Goal: Browse casually

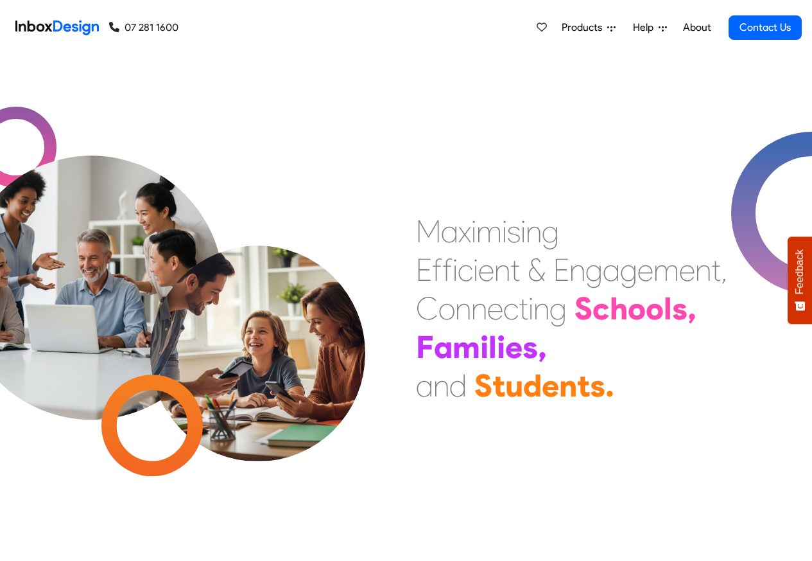
click at [697, 28] on link "About" at bounding box center [696, 28] width 35 height 26
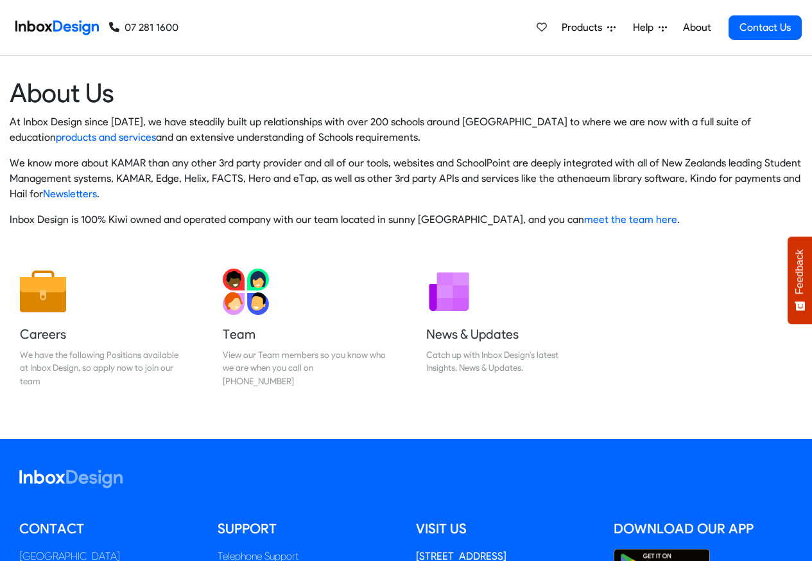
click at [62, 26] on img at bounding box center [56, 28] width 83 height 26
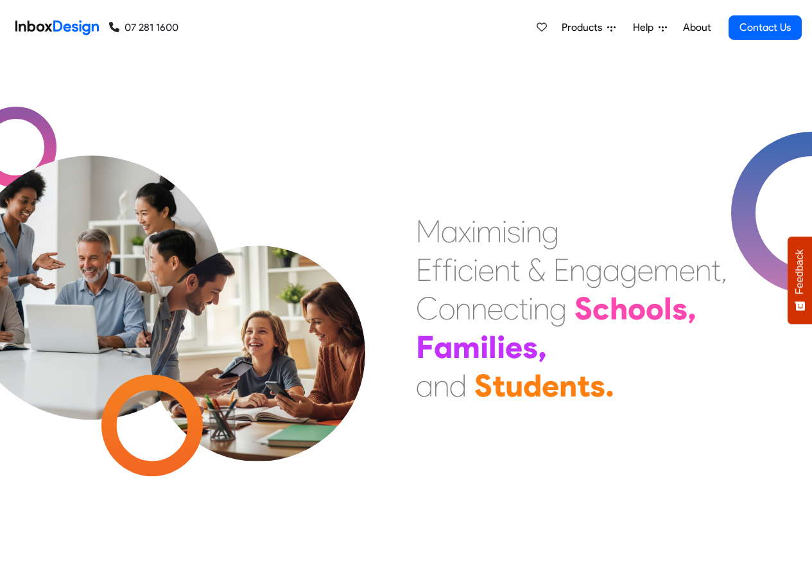
click at [74, 26] on img at bounding box center [56, 28] width 83 height 26
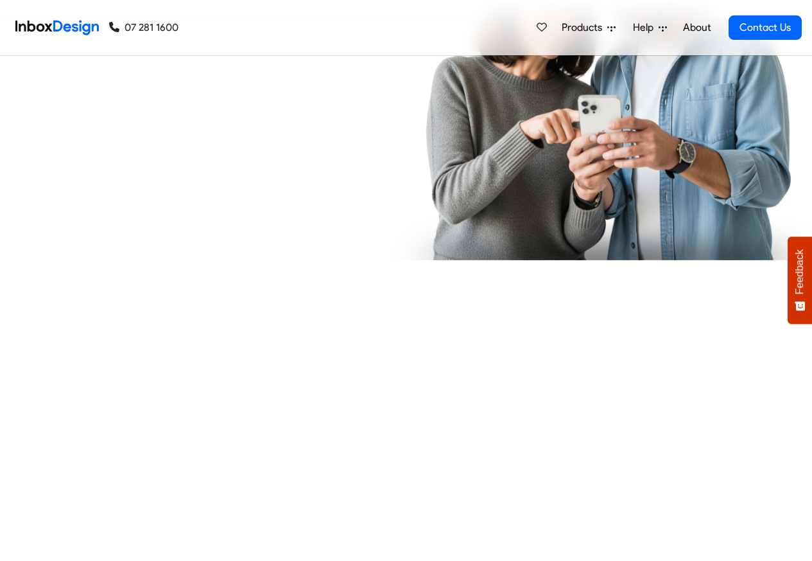
checkbox input "true"
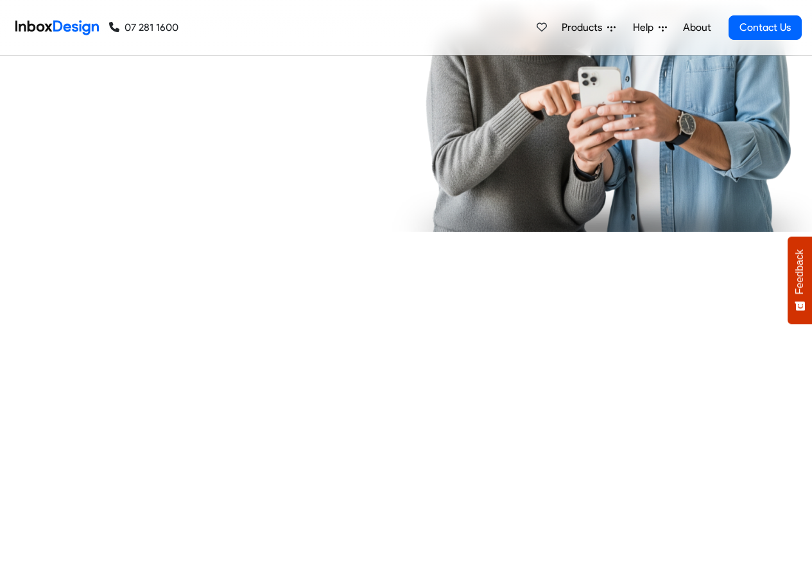
checkbox input "true"
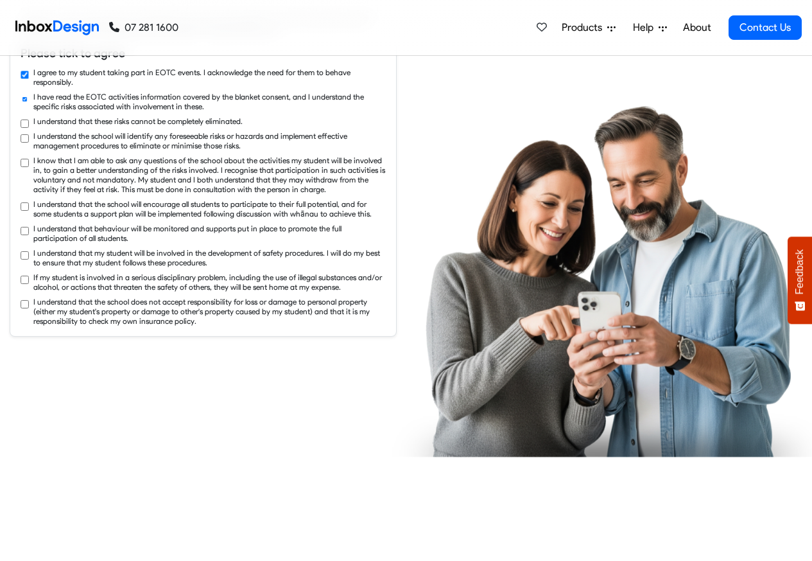
checkbox input "true"
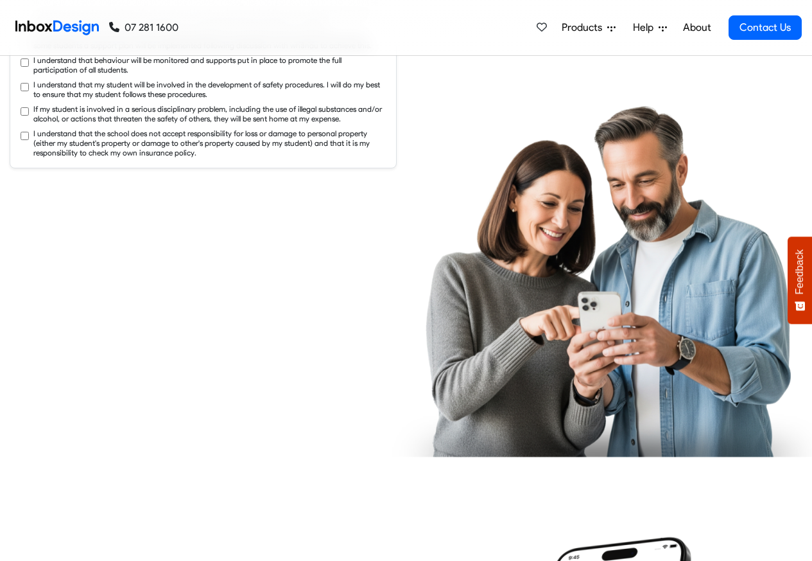
checkbox input "true"
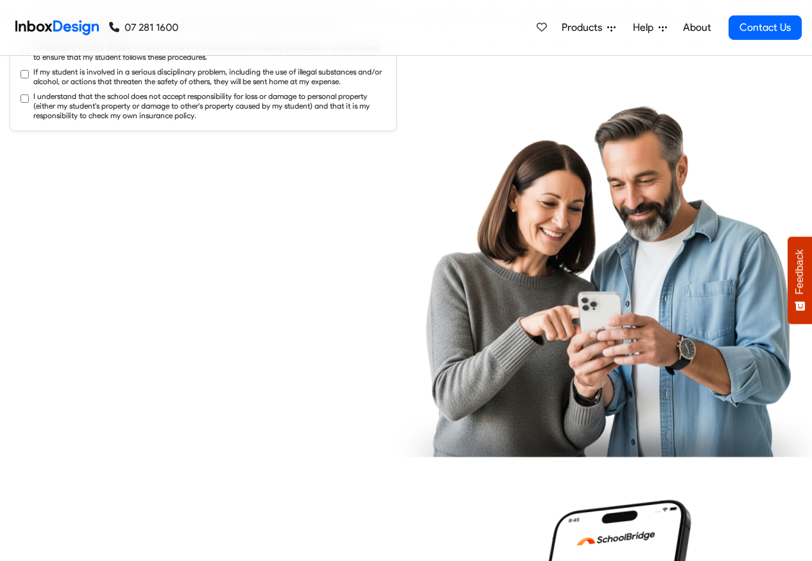
checkbox input "true"
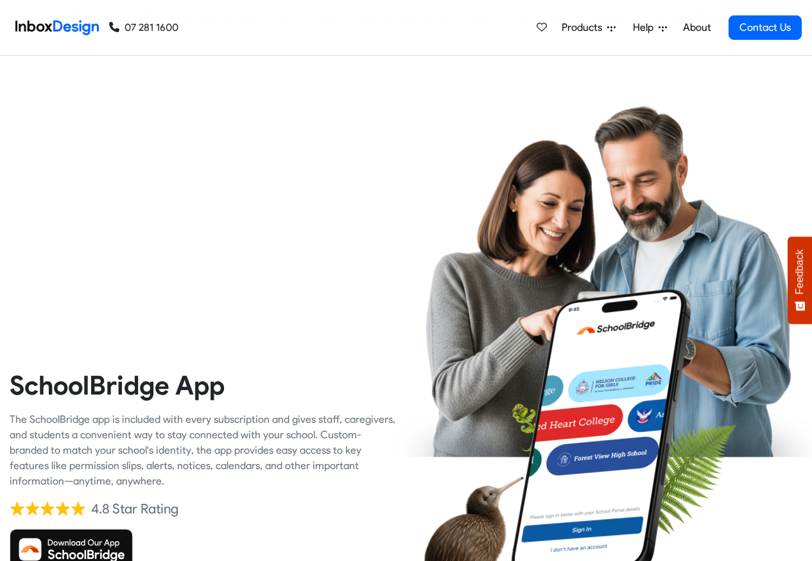
checkbox input "true"
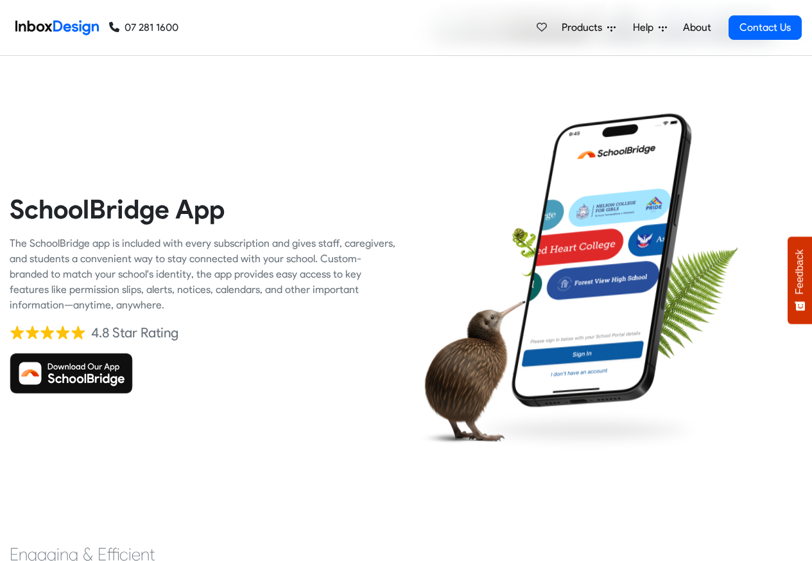
checkbox input "true"
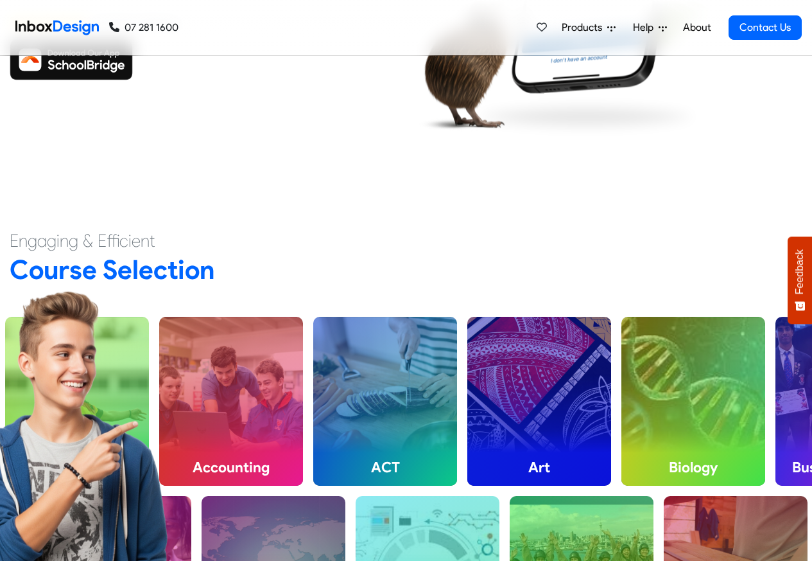
checkbox input "true"
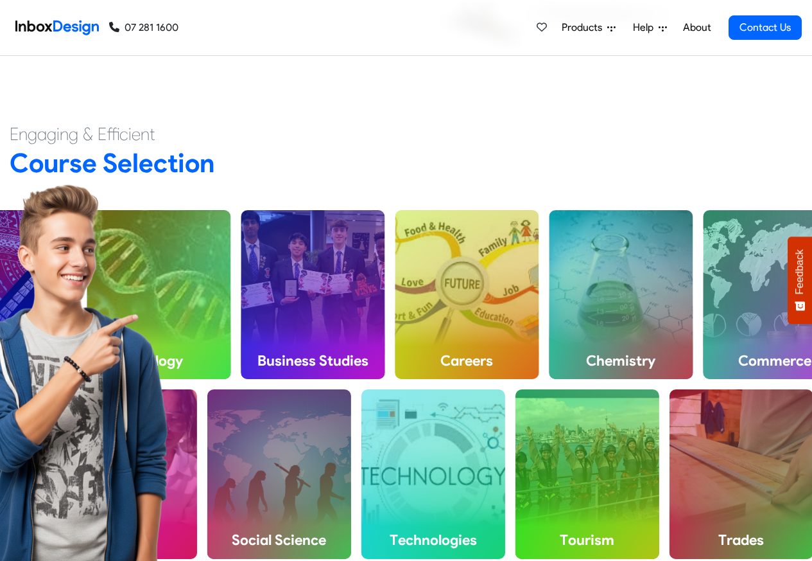
checkbox input "true"
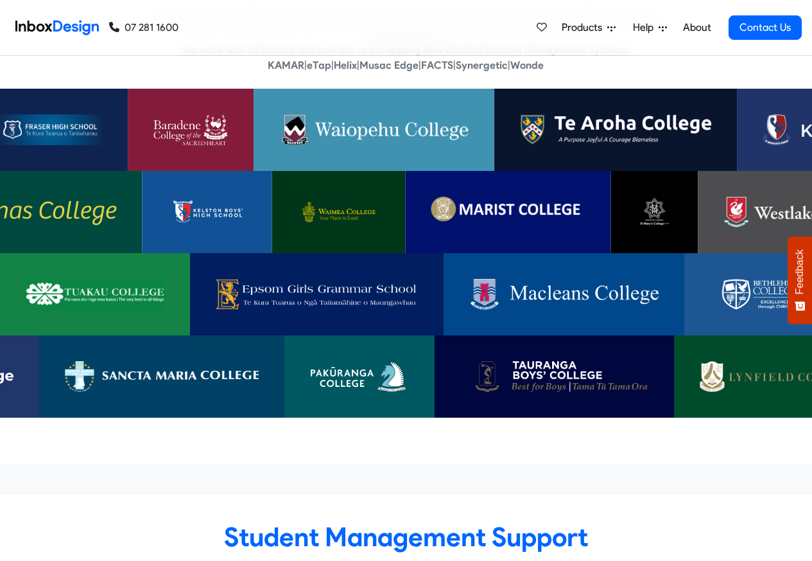
checkbox input "true"
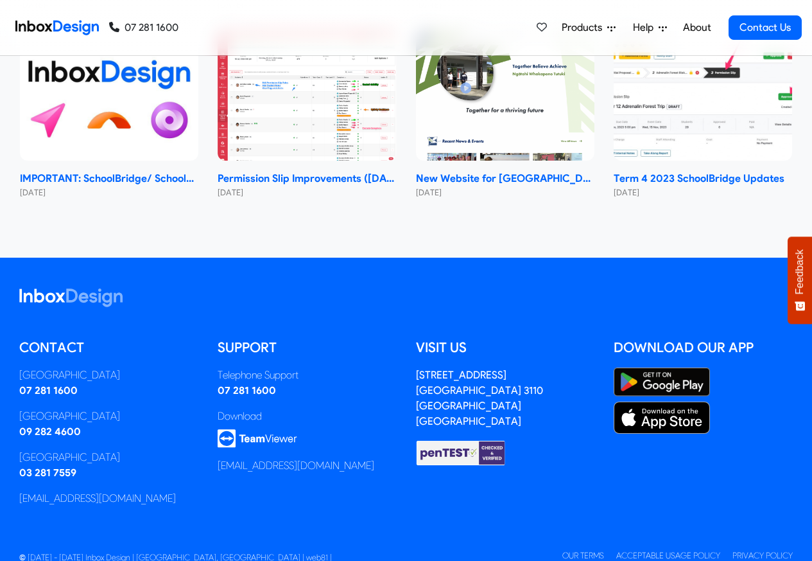
scroll to position [7665, 0]
